Goal: Task Accomplishment & Management: Manage account settings

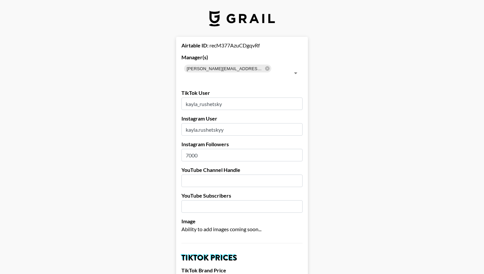
select select "USD"
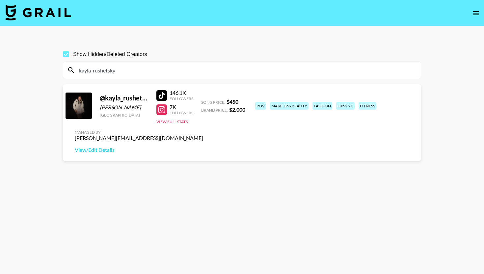
click at [475, 9] on icon "open drawer" at bounding box center [476, 13] width 8 height 8
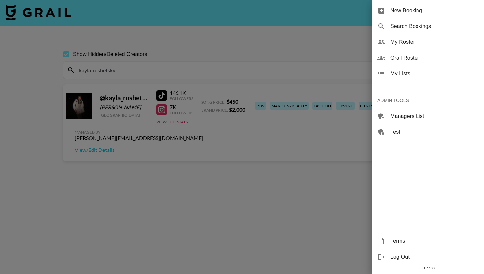
click at [422, 26] on span "Search Bookings" at bounding box center [434, 26] width 88 height 8
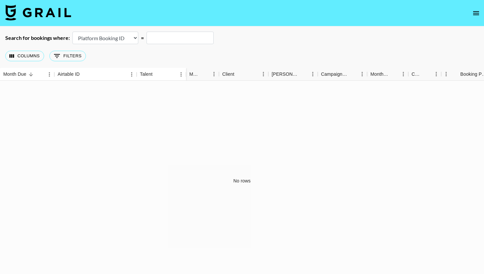
click at [102, 38] on select "Airtable Booking ID Platform Booking ID Platform Campaign ID" at bounding box center [105, 38] width 66 height 13
select select "airtableId"
click at [72, 32] on select "Airtable Booking ID Platform Booking ID Platform Campaign ID" at bounding box center [105, 38] width 66 height 13
click at [172, 38] on input "text" at bounding box center [179, 38] width 67 height 13
paste input "recaAux7Z18LqMgcY"
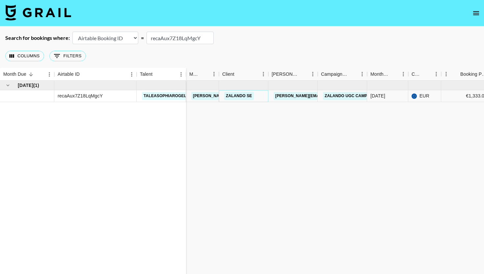
click at [239, 96] on link "Zalando SE" at bounding box center [239, 96] width 30 height 8
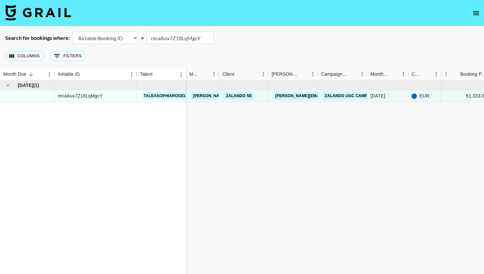
click at [167, 39] on input "recaAux7Z18LqMgcY" at bounding box center [179, 38] width 67 height 13
paste input "oFN0baNjYwDbLH"
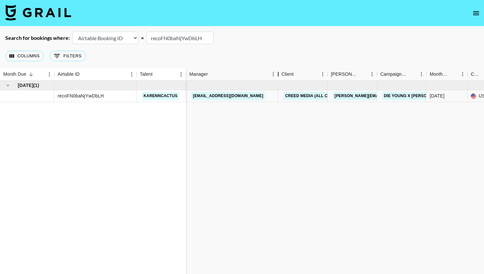
drag, startPoint x: 219, startPoint y: 72, endPoint x: 278, endPoint y: 72, distance: 59.2
click at [278, 72] on div "Manager" at bounding box center [278, 74] width 8 height 13
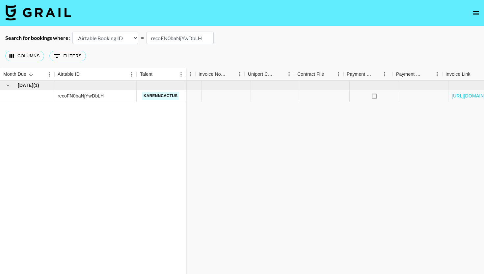
scroll to position [0, 734]
click at [472, 97] on icon "select merge strategy" at bounding box center [471, 96] width 8 height 8
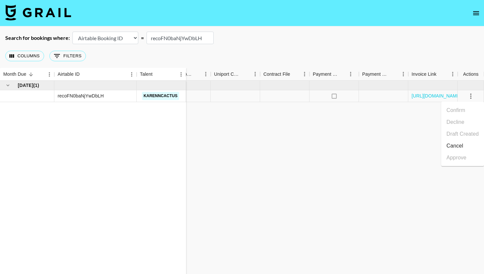
click at [453, 144] on li "Cancel" at bounding box center [462, 146] width 43 height 12
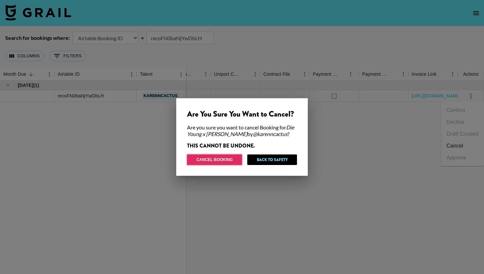
click at [223, 159] on button "Cancel Booking" at bounding box center [214, 159] width 55 height 11
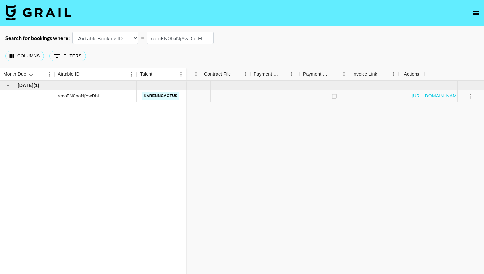
scroll to position [0, 675]
click at [177, 34] on input "recoFN0baNjYwDbLH" at bounding box center [179, 38] width 67 height 13
paste input "xI41JTDjJSMS3I"
type input "recxI41JTDjJSMS3I"
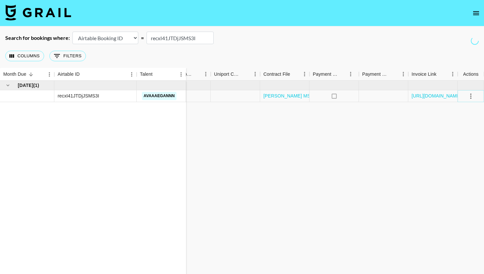
click at [469, 95] on icon "select merge strategy" at bounding box center [471, 96] width 8 height 8
click at [460, 143] on li "Cancel" at bounding box center [462, 146] width 43 height 12
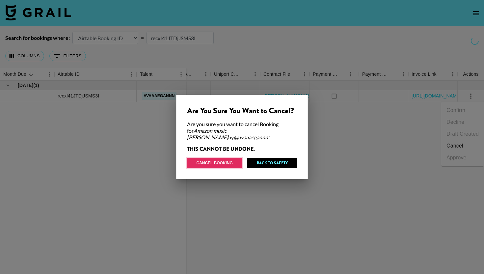
click at [220, 161] on button "Cancel Booking" at bounding box center [214, 163] width 55 height 11
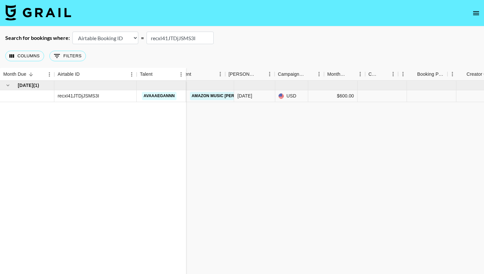
scroll to position [0, 0]
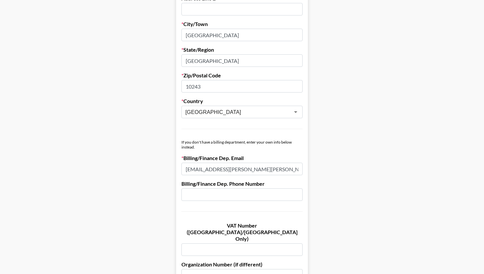
scroll to position [478, 0]
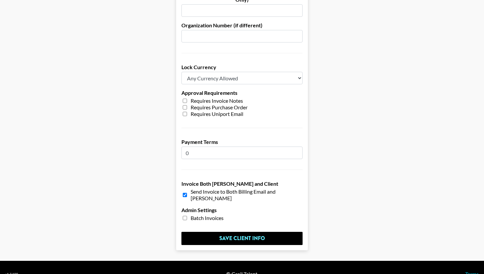
click at [185, 189] on input "checkbox" at bounding box center [185, 194] width 4 height 11
checkbox input "false"
click at [185, 216] on input "checkbox" at bounding box center [185, 218] width 4 height 5
checkbox input "true"
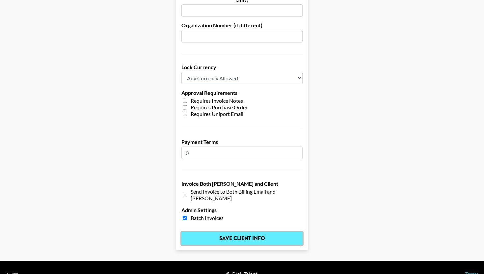
click at [230, 232] on input "Save Client Info" at bounding box center [241, 238] width 121 height 13
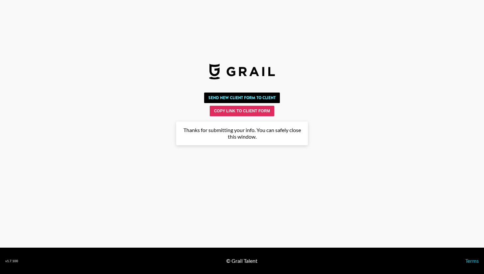
scroll to position [0, 0]
